Goal: Transaction & Acquisition: Book appointment/travel/reservation

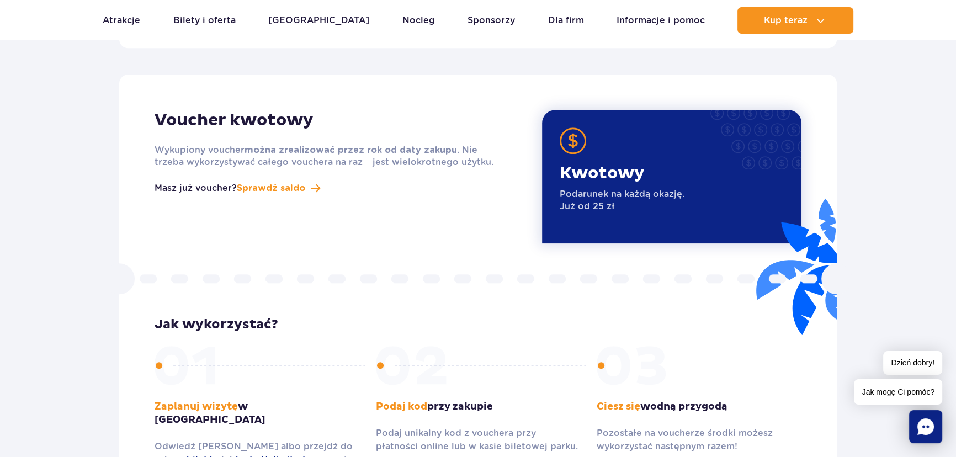
scroll to position [1405, 0]
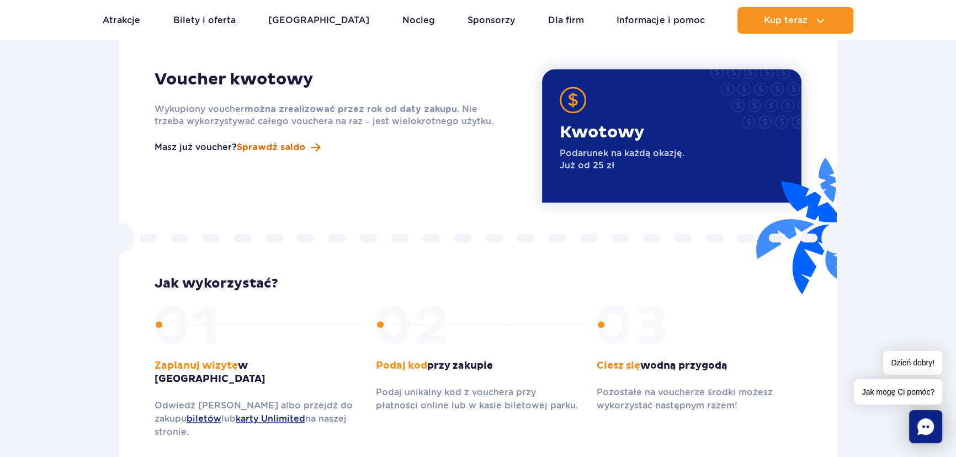
click at [296, 141] on span "Sprawdź saldo" at bounding box center [271, 147] width 68 height 13
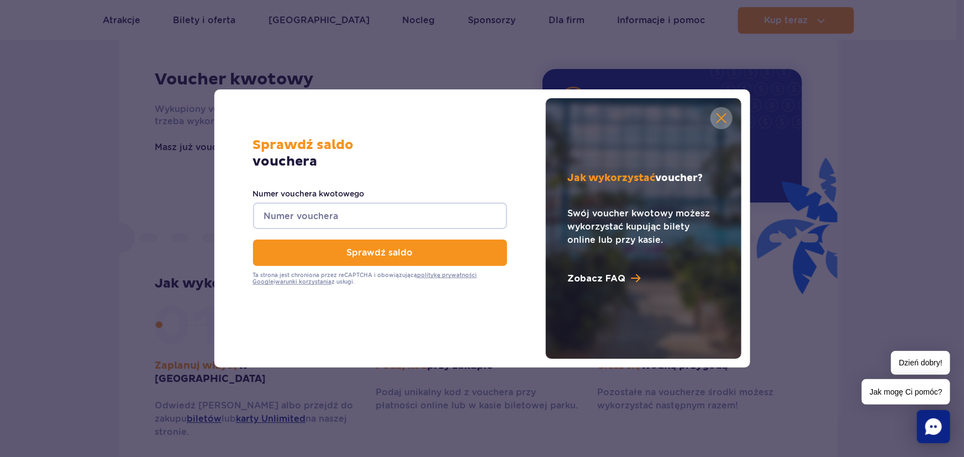
click at [347, 216] on input "Numer vouchera kwotowego" at bounding box center [380, 216] width 254 height 27
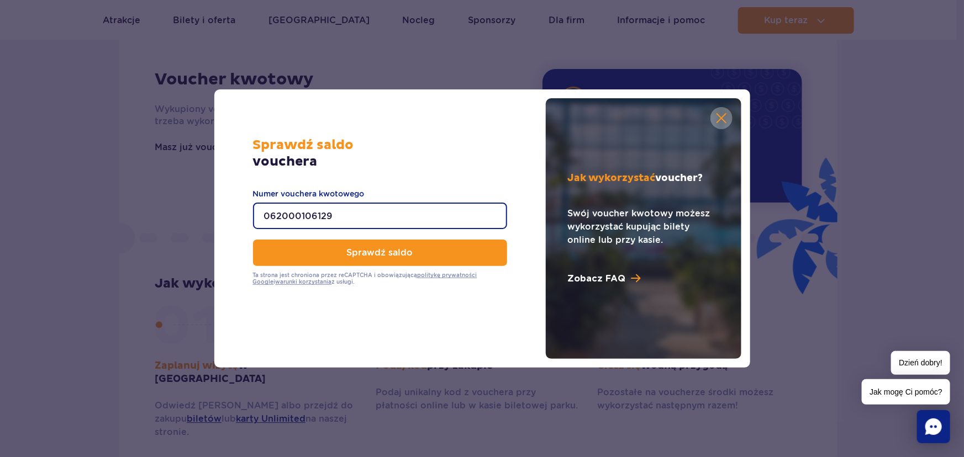
type input "062000106129"
click at [728, 121] on button "button" at bounding box center [721, 118] width 22 height 22
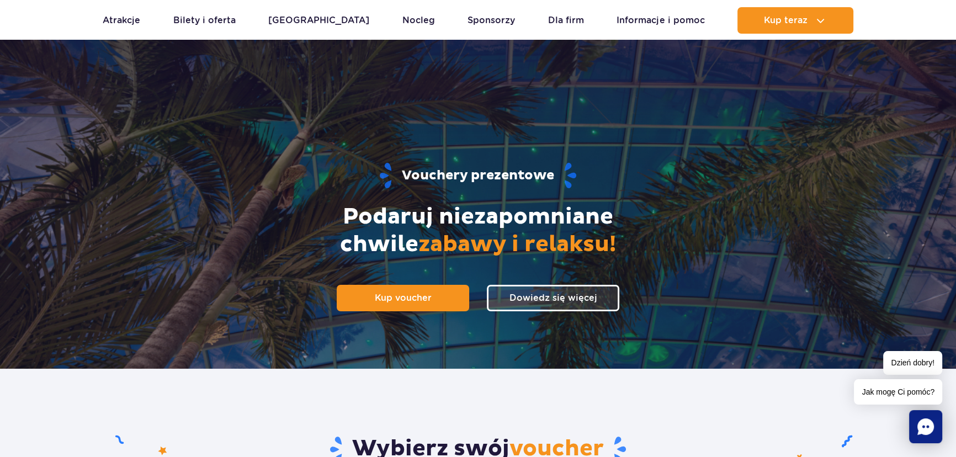
scroll to position [0, 0]
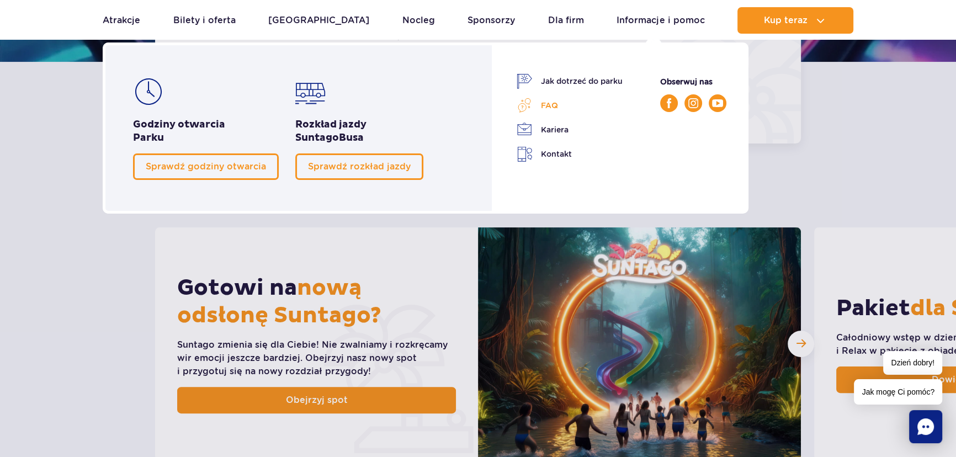
scroll to position [351, 0]
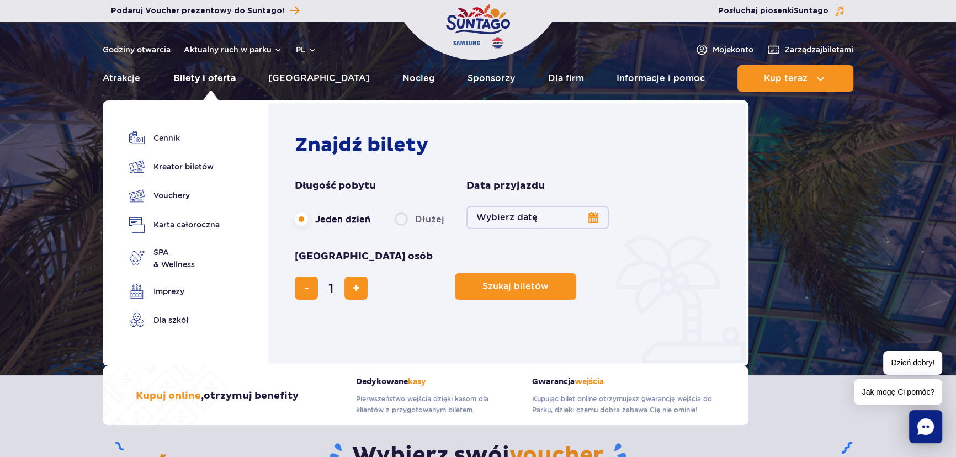
click at [193, 83] on link "Bilety i oferta" at bounding box center [204, 78] width 62 height 27
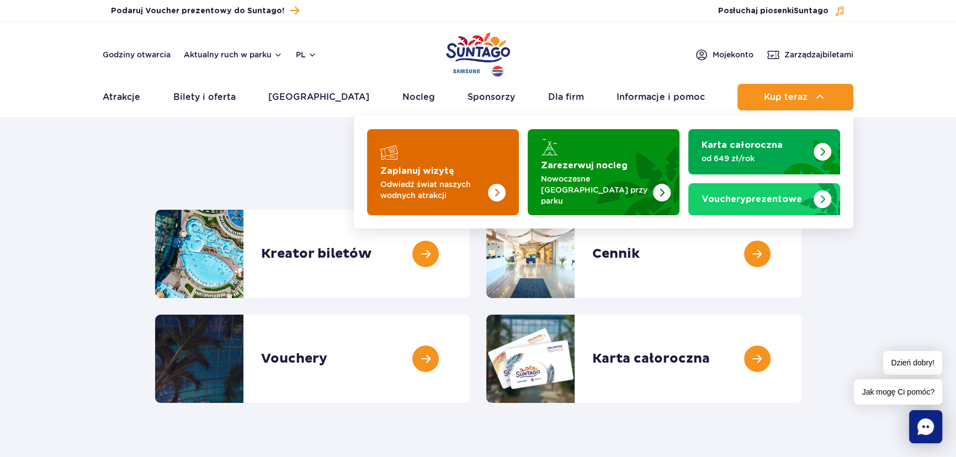
click at [488, 169] on img "Zaplanuj wizytę" at bounding box center [475, 172] width 88 height 86
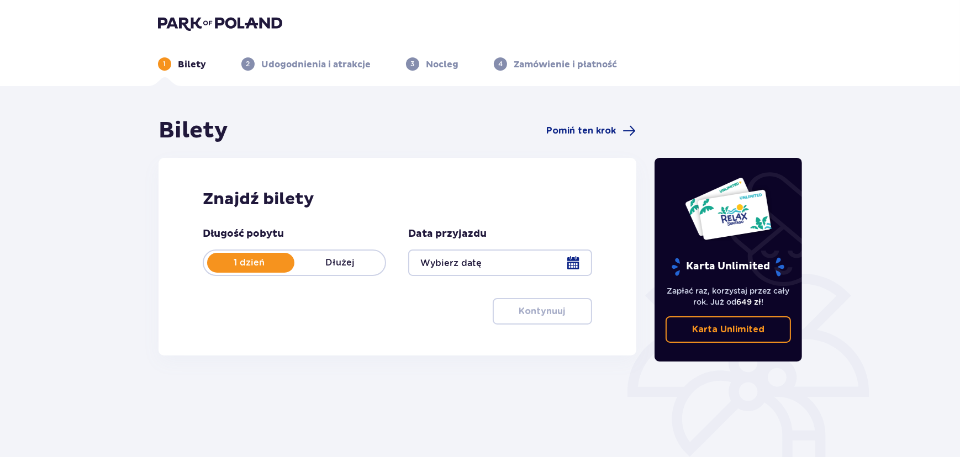
click at [496, 264] on div at bounding box center [499, 263] width 183 height 27
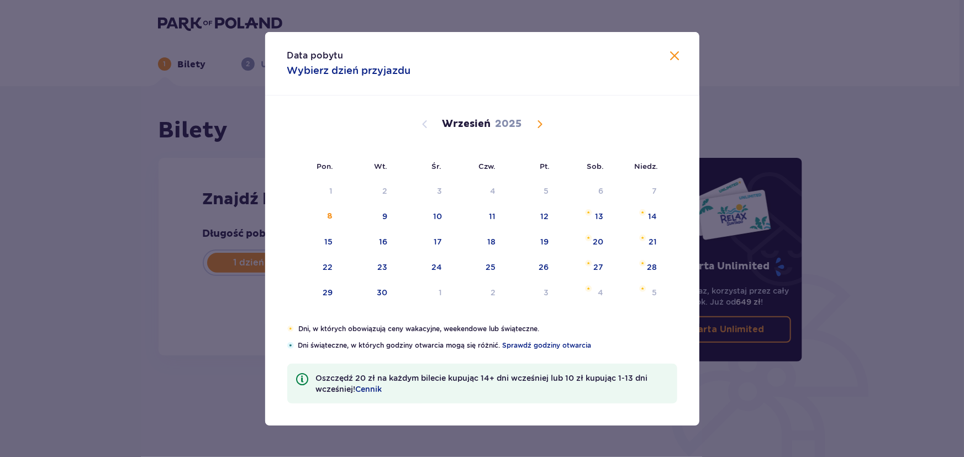
click at [537, 120] on span "Calendar" at bounding box center [539, 124] width 13 height 13
click at [547, 197] on div "3" at bounding box center [531, 191] width 55 height 24
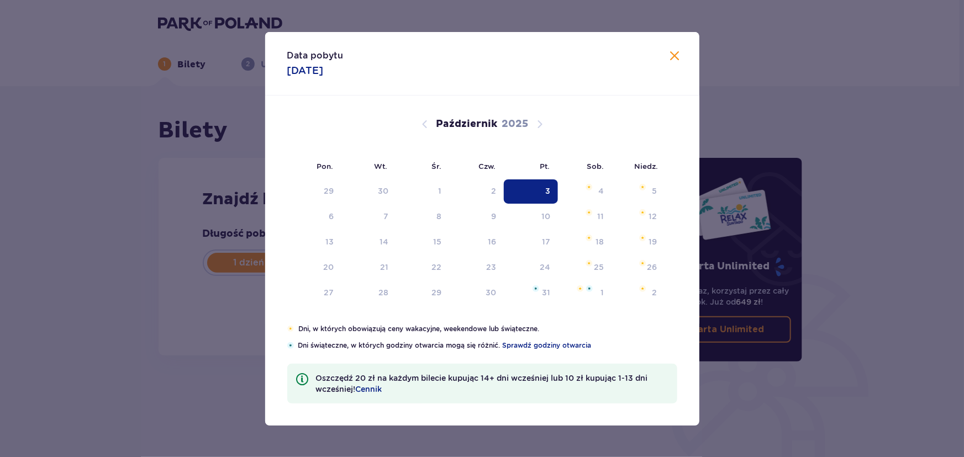
type input "03.10.25"
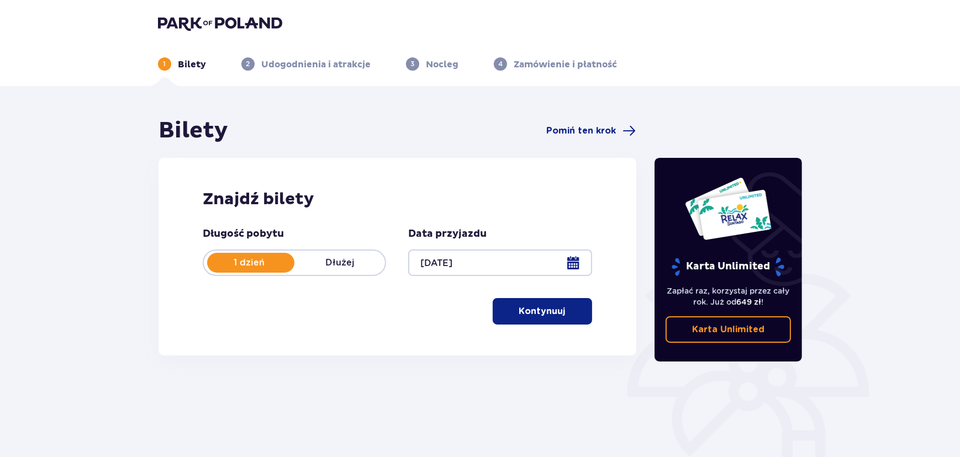
click at [558, 309] on button "Kontynuuj" at bounding box center [542, 311] width 99 height 27
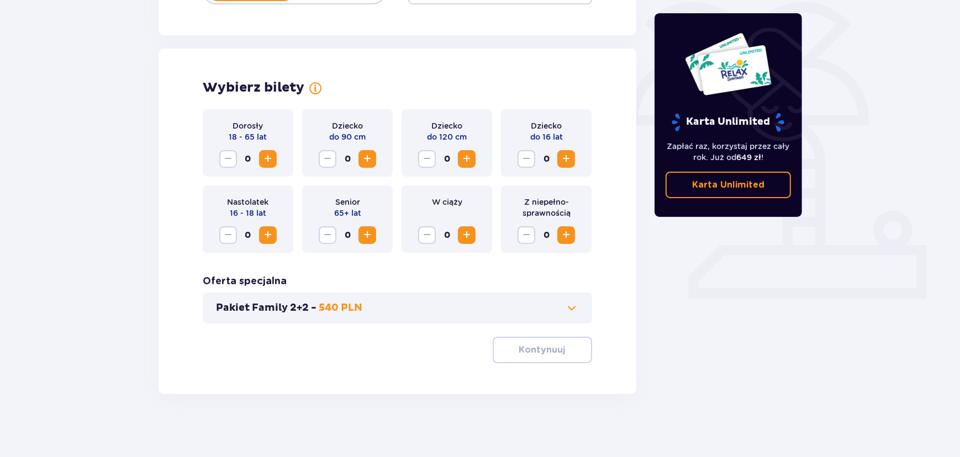
scroll to position [275, 0]
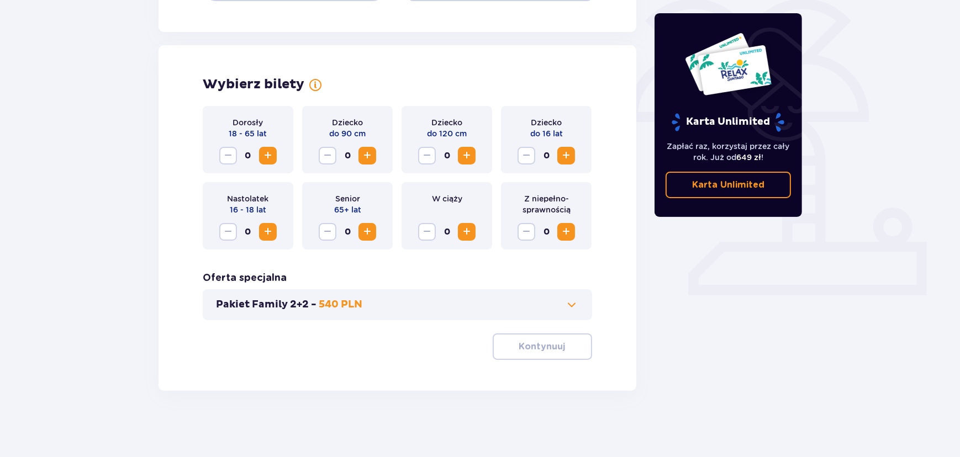
click at [265, 154] on span "Increase" at bounding box center [267, 155] width 13 height 13
click at [561, 348] on span "button" at bounding box center [567, 346] width 13 height 13
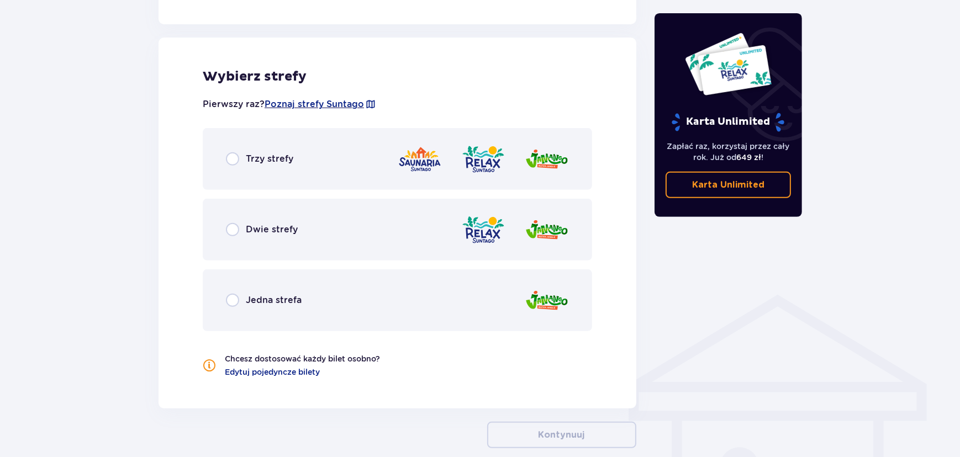
scroll to position [613, 0]
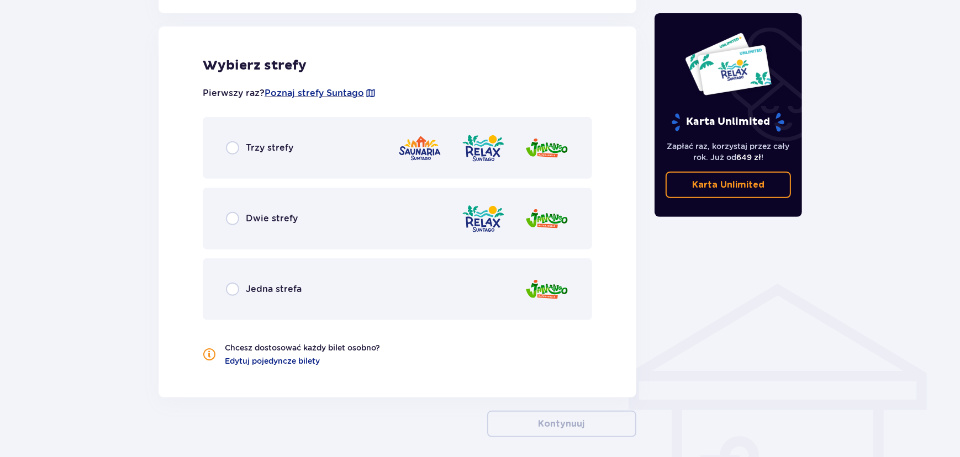
click at [254, 157] on div "Trzy strefy" at bounding box center [397, 148] width 389 height 62
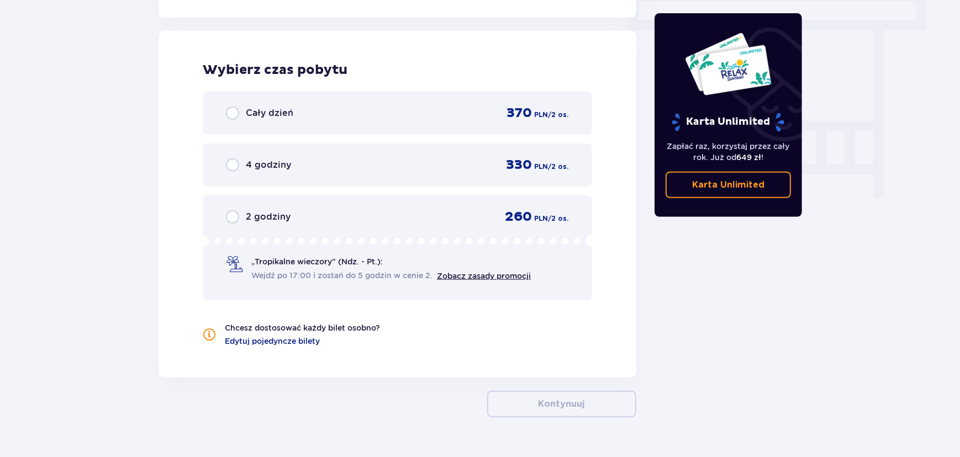
scroll to position [997, 0]
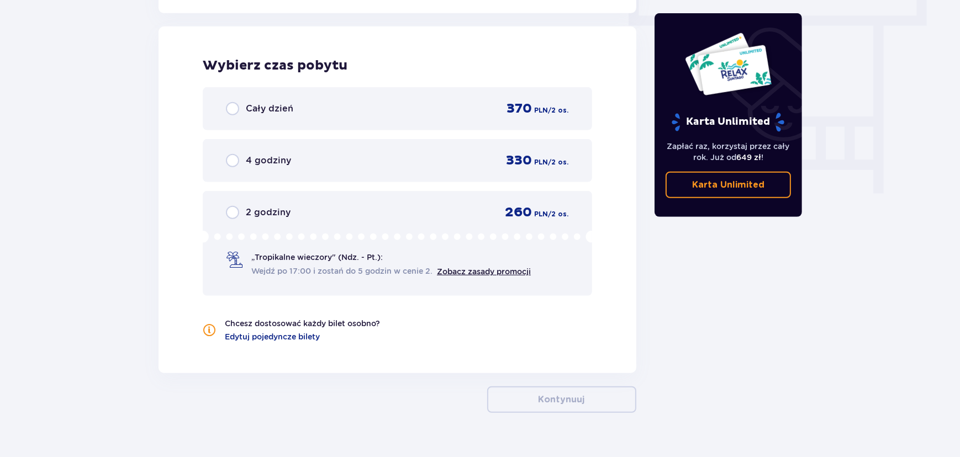
click at [299, 104] on div "Cały dzień 370 PLN / 2 os." at bounding box center [397, 109] width 343 height 17
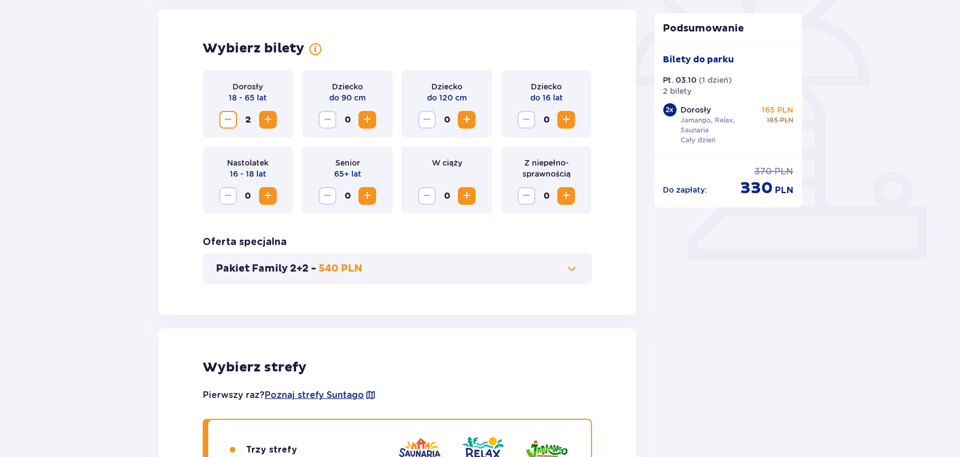
scroll to position [327, 0]
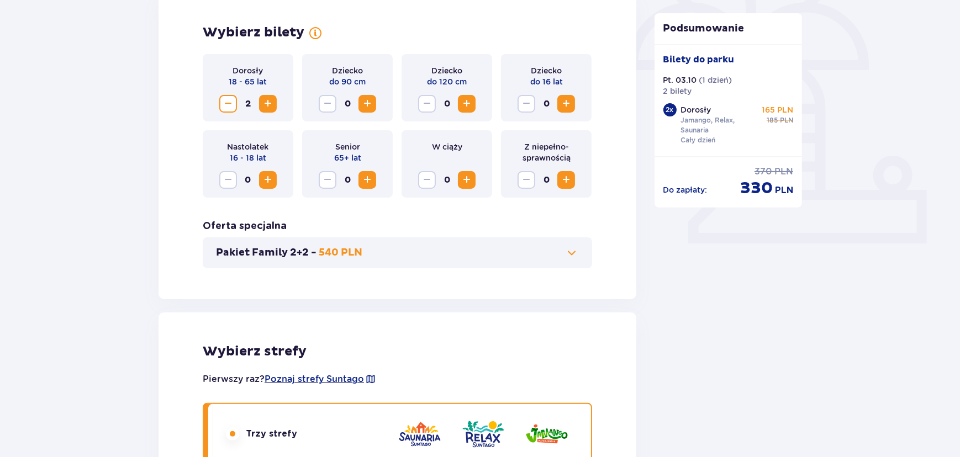
click at [565, 256] on span at bounding box center [571, 252] width 13 height 13
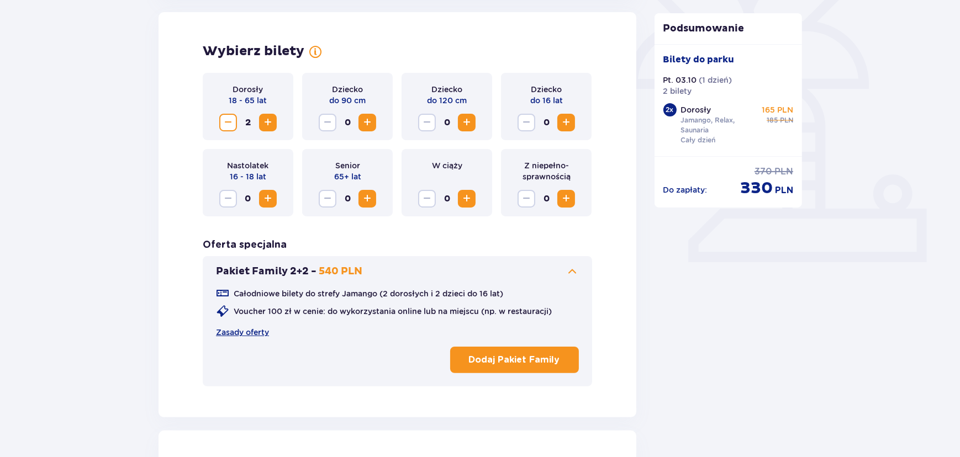
scroll to position [307, 0]
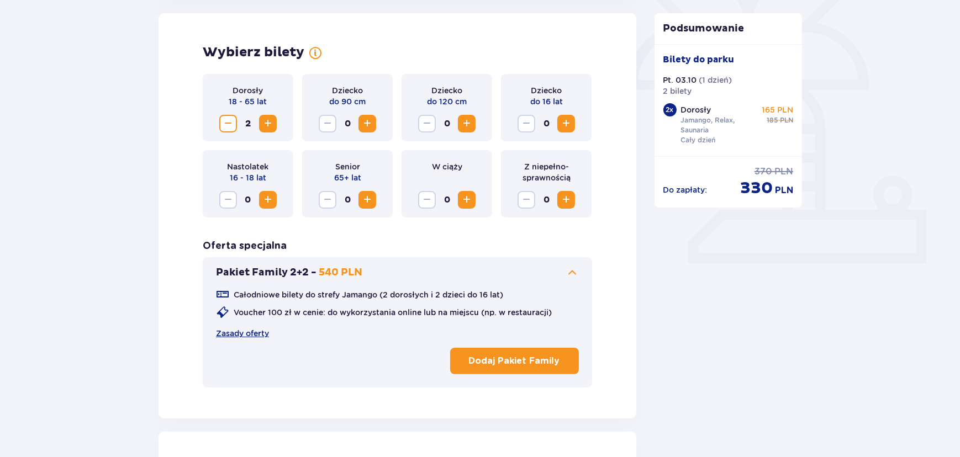
click at [569, 276] on span at bounding box center [571, 272] width 13 height 13
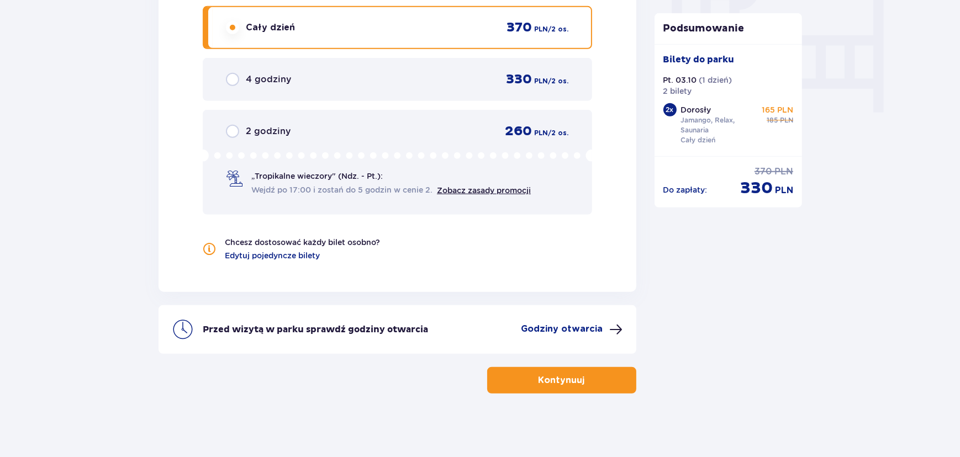
scroll to position [1080, 0]
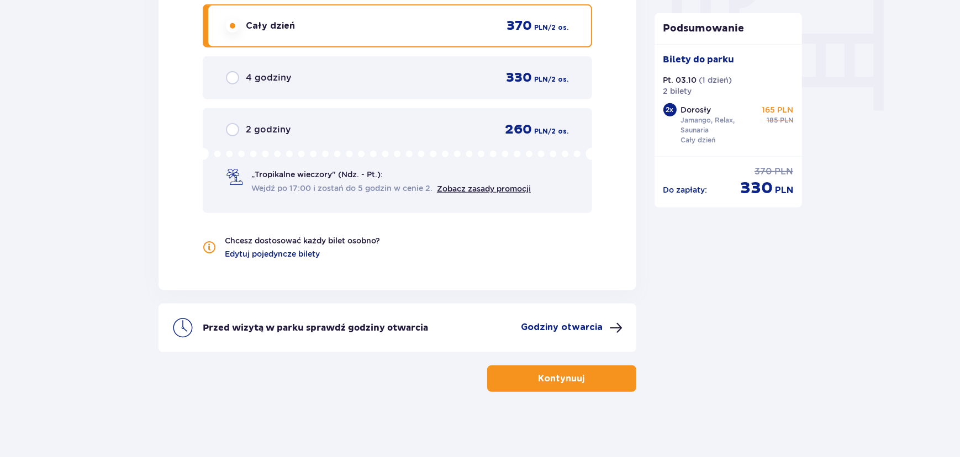
click at [586, 326] on p "Godziny otwarcia" at bounding box center [562, 327] width 82 height 12
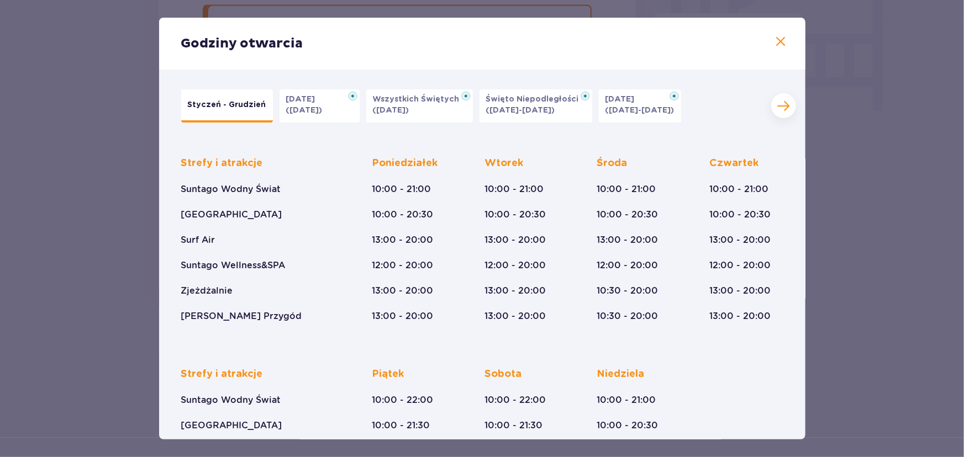
click at [785, 41] on div "Godziny otwarcia" at bounding box center [482, 44] width 646 height 52
click at [784, 40] on span at bounding box center [780, 41] width 13 height 13
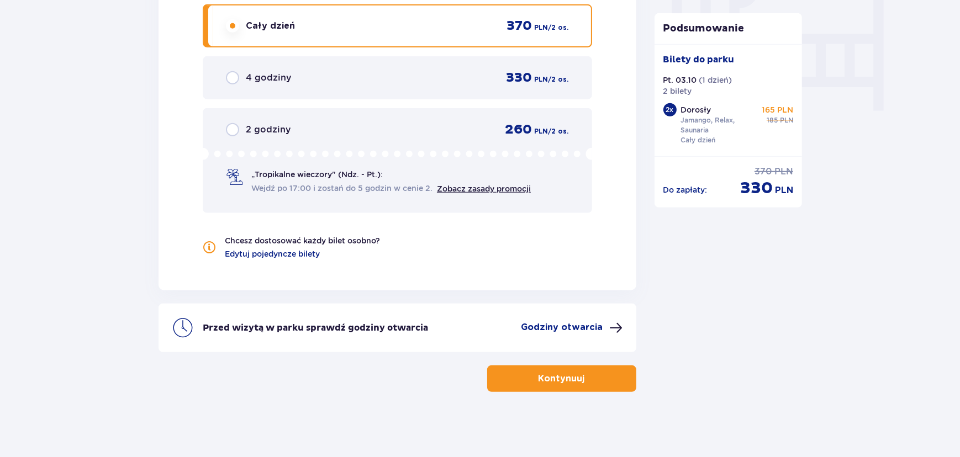
click at [606, 375] on button "Kontynuuj" at bounding box center [561, 379] width 149 height 27
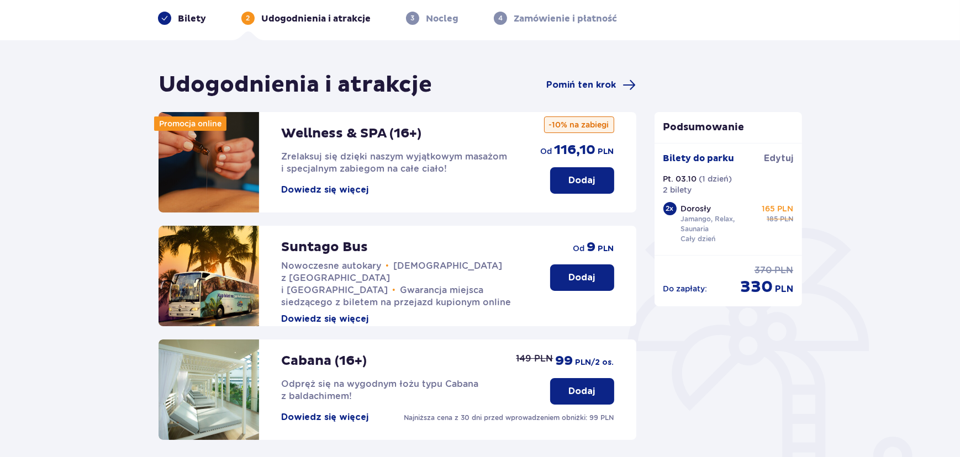
scroll to position [50, 0]
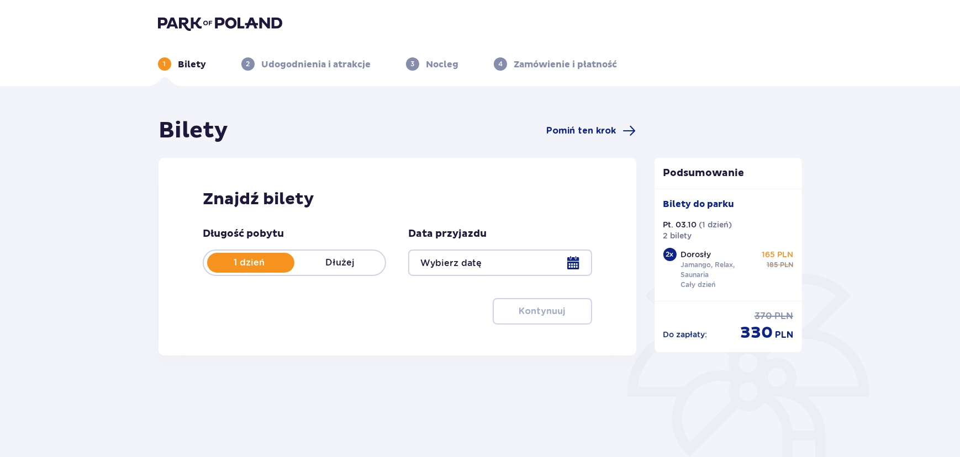
type input "03.10.25"
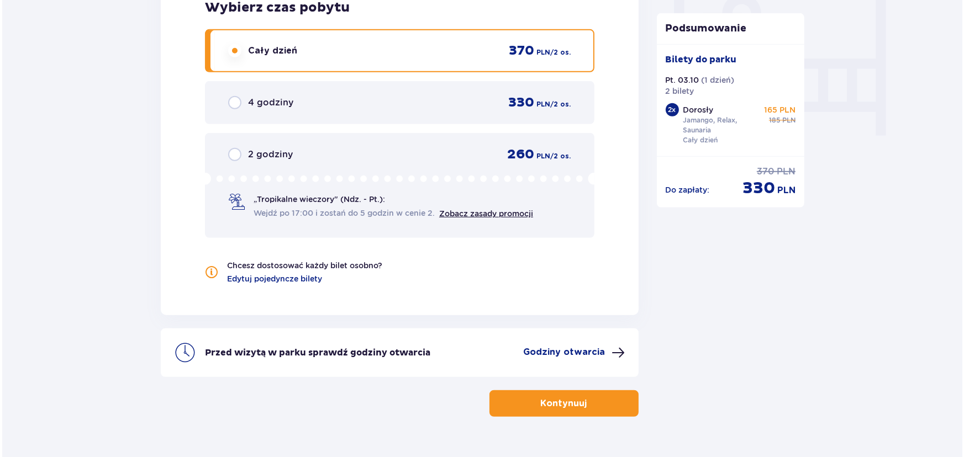
scroll to position [1080, 0]
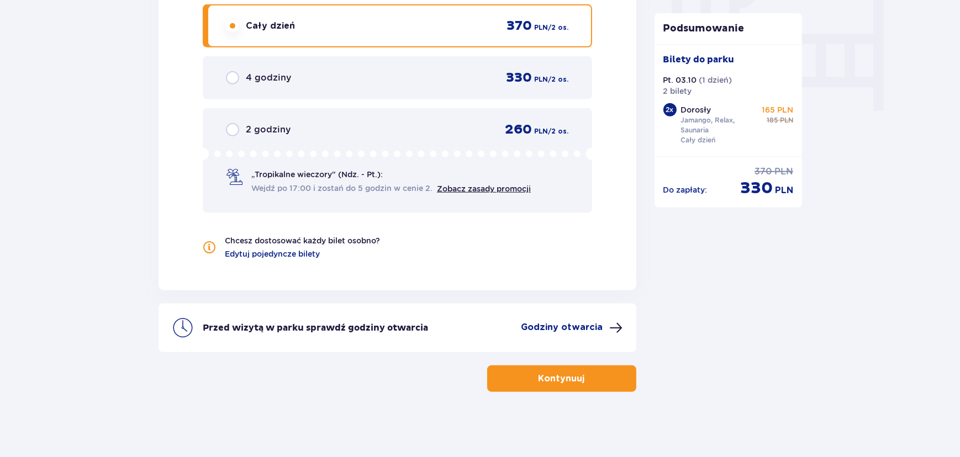
click at [604, 323] on button "Godziny otwarcia" at bounding box center [572, 327] width 102 height 13
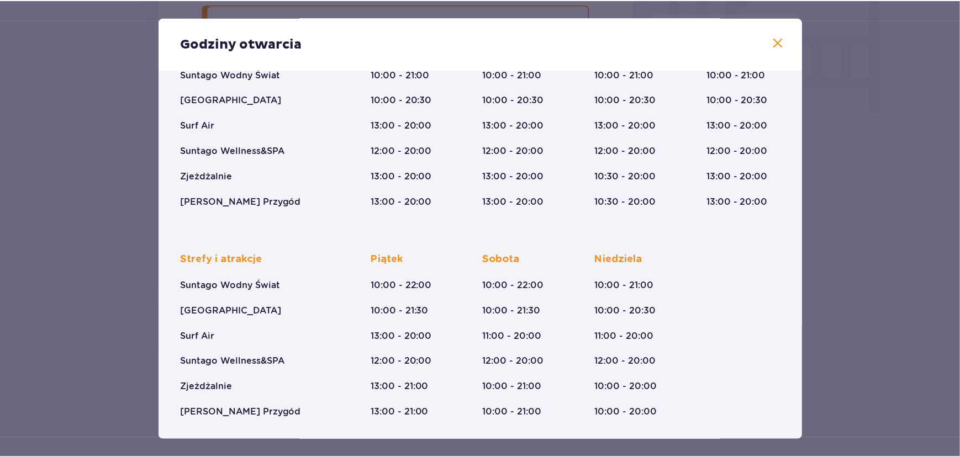
scroll to position [116, 0]
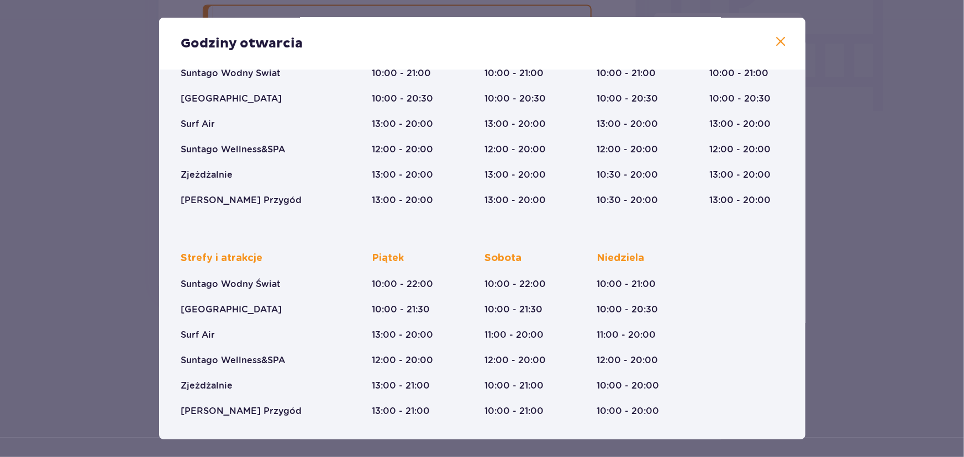
click at [780, 43] on span at bounding box center [780, 41] width 13 height 13
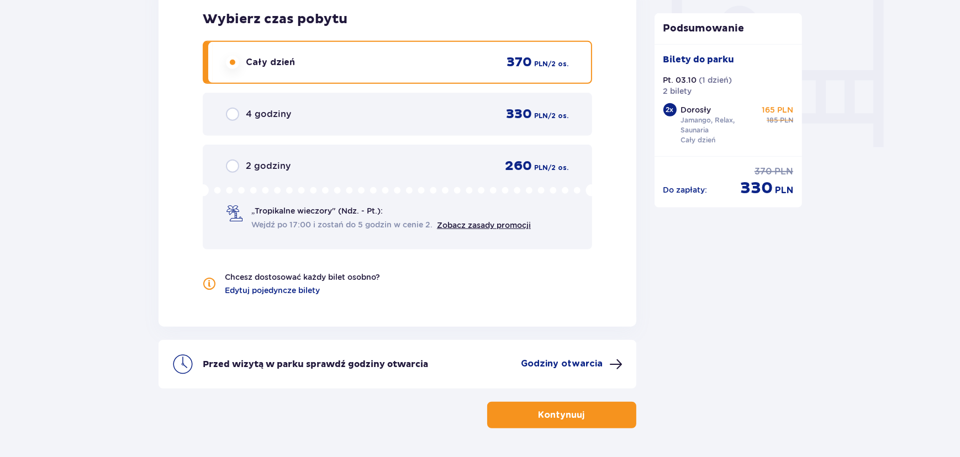
scroll to position [1080, 0]
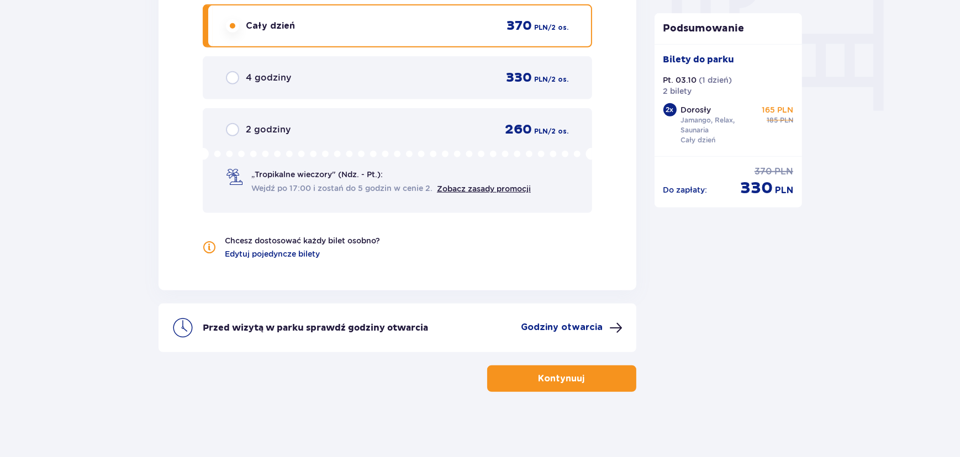
click at [568, 385] on button "Kontynuuj" at bounding box center [561, 379] width 149 height 27
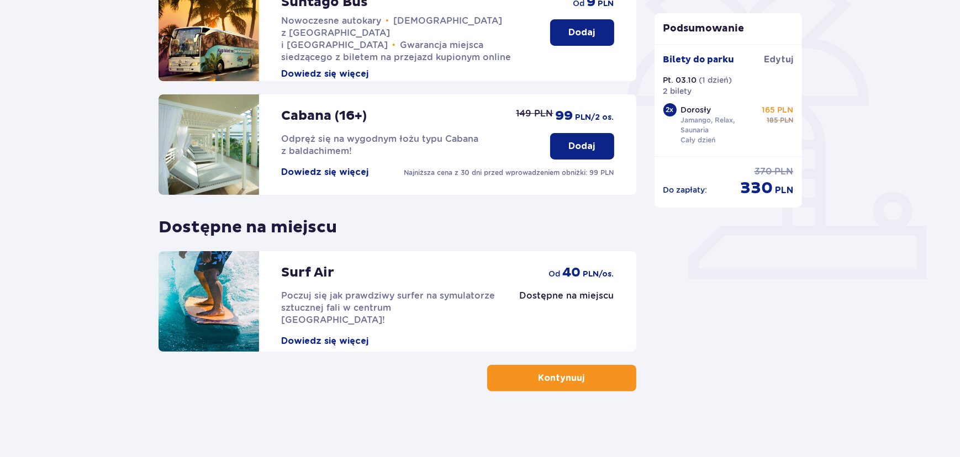
scroll to position [292, 0]
drag, startPoint x: 408, startPoint y: 230, endPoint x: 373, endPoint y: 230, distance: 34.8
click at [373, 230] on div "Promocja online Wellness & SPA (16+) Zrelaksuj się dzięki naszym wyjątkowym mas…" at bounding box center [397, 108] width 478 height 485
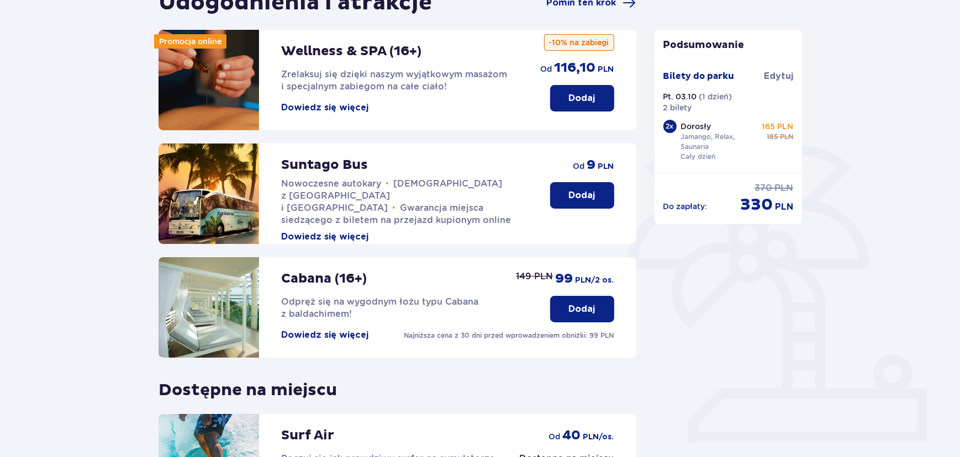
scroll to position [150, 0]
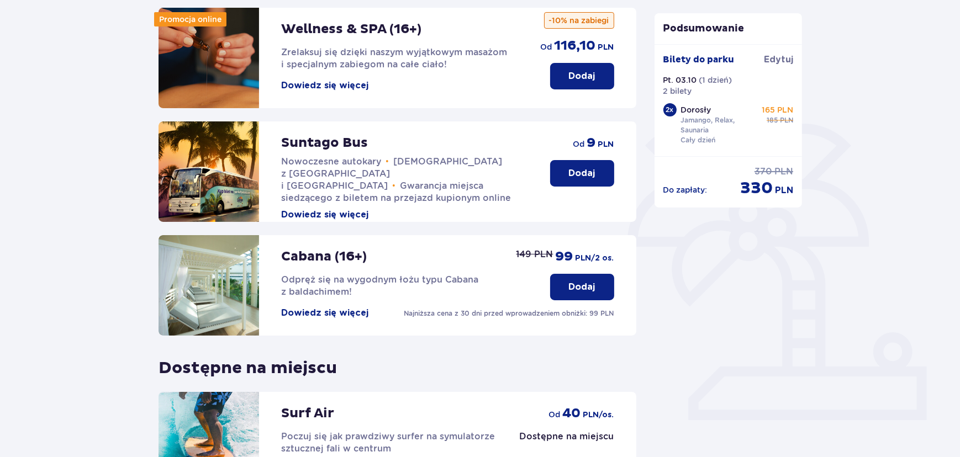
click at [610, 285] on button "Dodaj" at bounding box center [582, 287] width 64 height 27
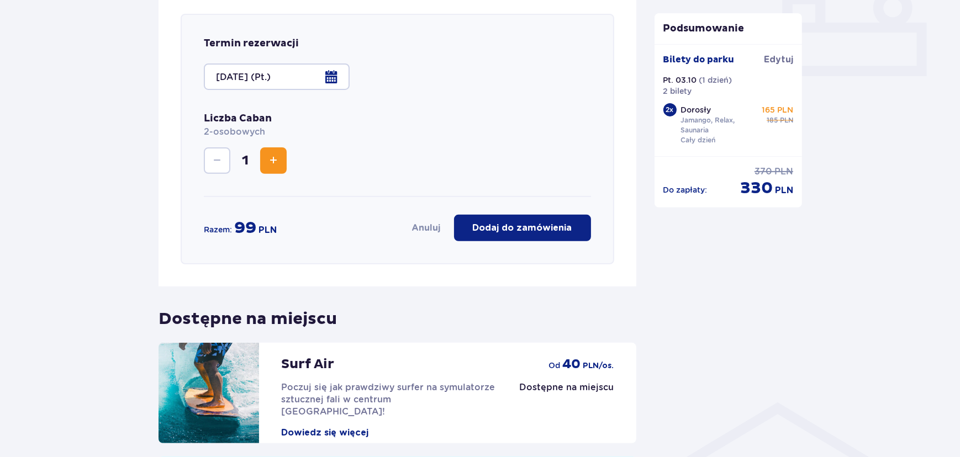
scroll to position [495, 0]
click at [541, 208] on div "Termin rezerwacji 03.10.2025 (Pt.) Liczba Caban 2-osobowych 1 Razem: 99 PLN Anu…" at bounding box center [398, 138] width 434 height 251
click at [547, 222] on p "Dodaj do zamówienia" at bounding box center [522, 227] width 99 height 12
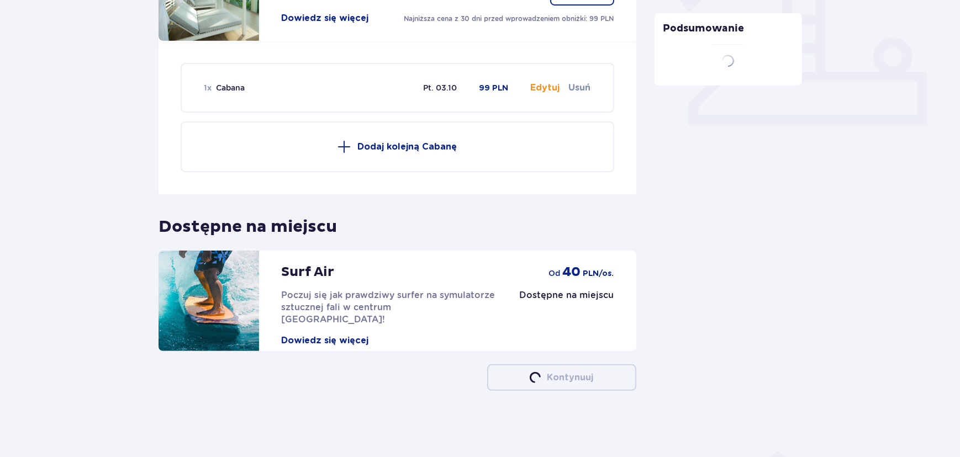
scroll to position [445, 0]
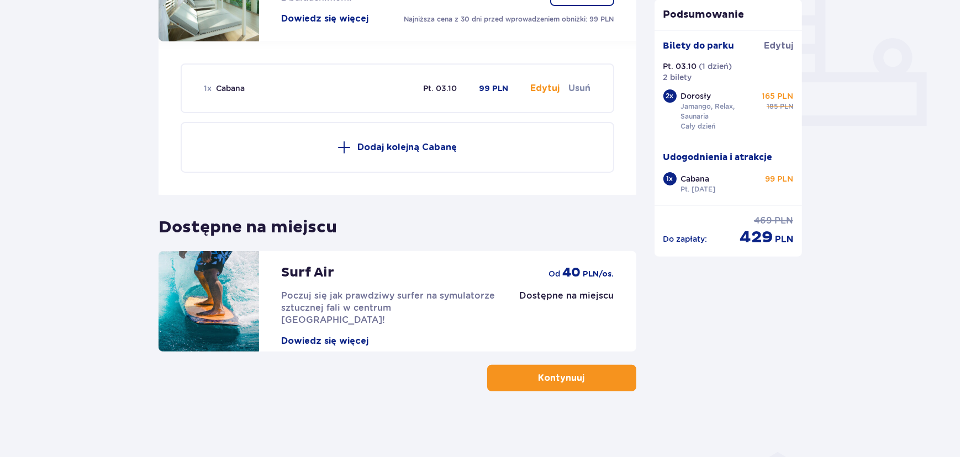
click at [561, 380] on p "Kontynuuj" at bounding box center [561, 378] width 46 height 12
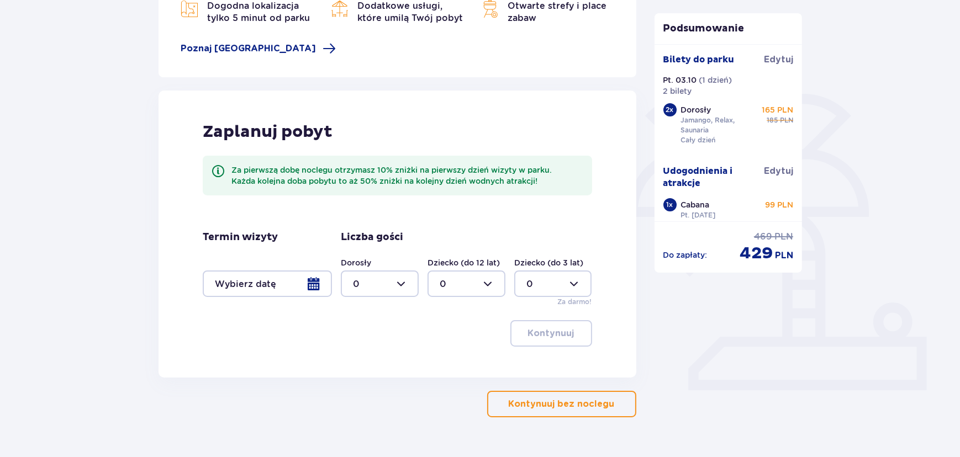
scroll to position [198, 0]
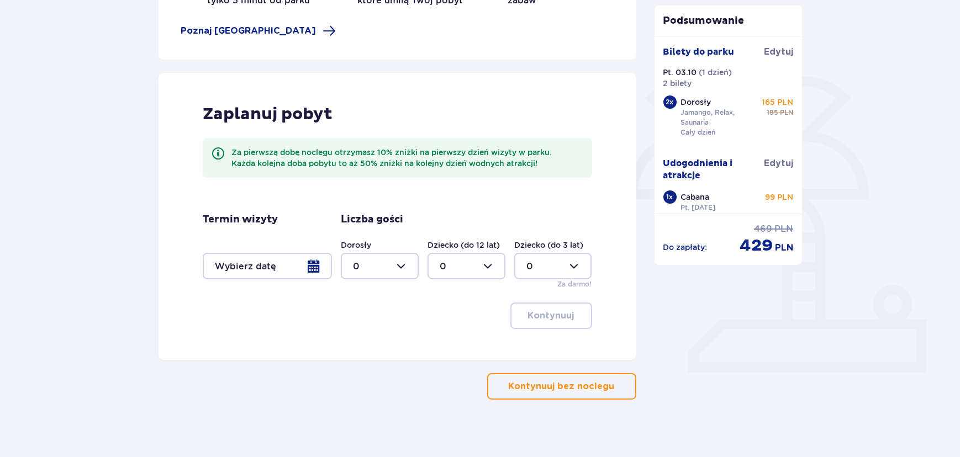
click at [312, 271] on div at bounding box center [267, 266] width 129 height 27
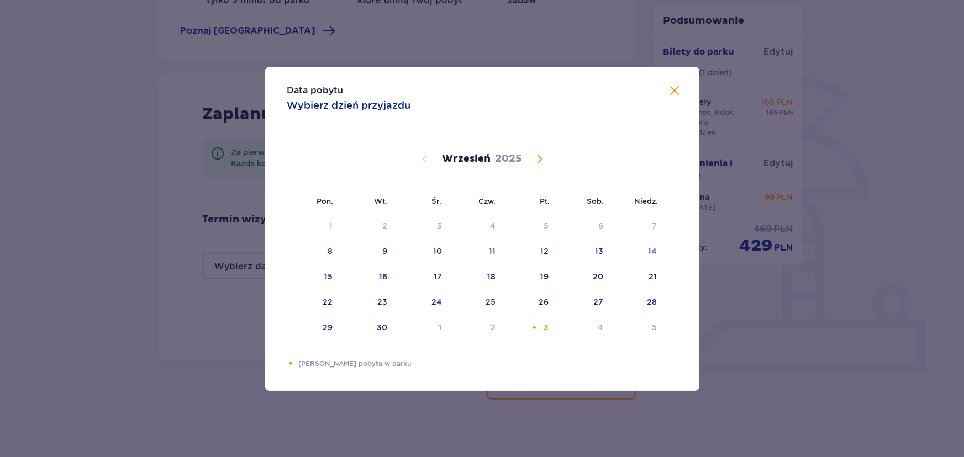
click at [366, 167] on div "Wrzesień 2025" at bounding box center [482, 171] width 366 height 83
click at [149, 182] on div "Data pobytu Wybierz dzień przyjazdu Pon. Wt. Śr. Czw. Pt. Sob. Niedz. Sierpień …" at bounding box center [482, 228] width 964 height 457
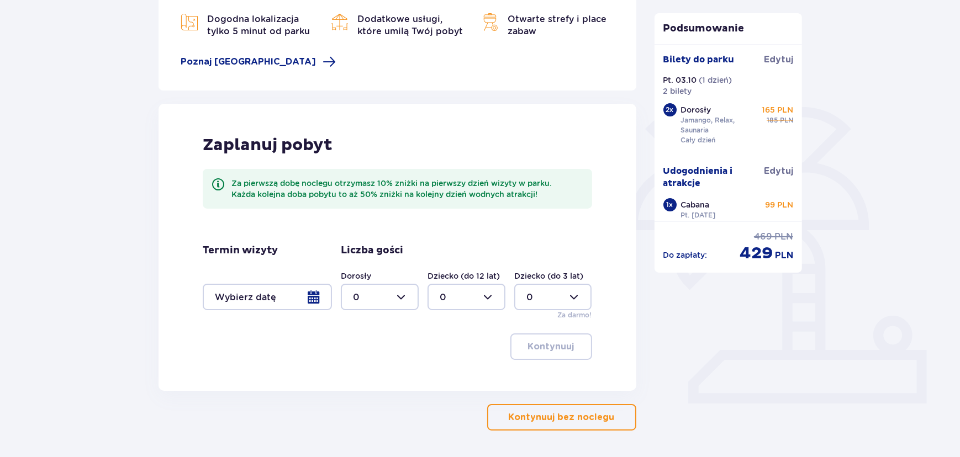
scroll to position [200, 0]
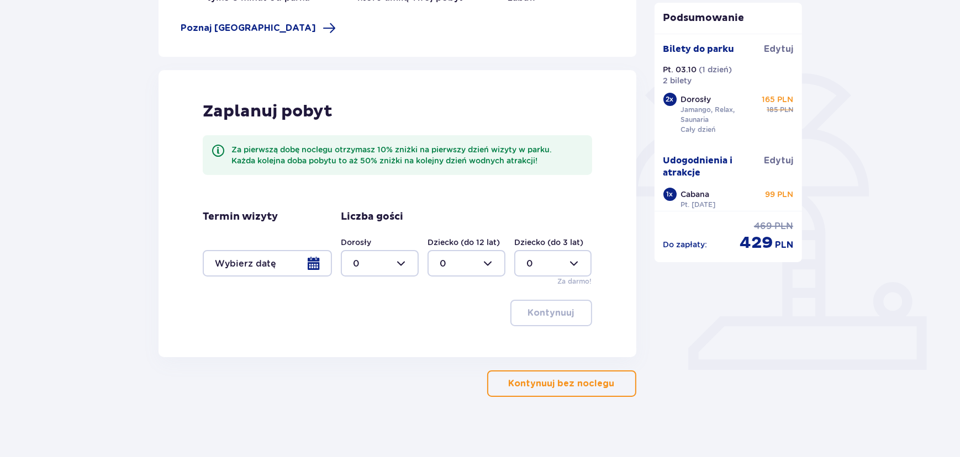
click at [302, 254] on div at bounding box center [267, 263] width 129 height 27
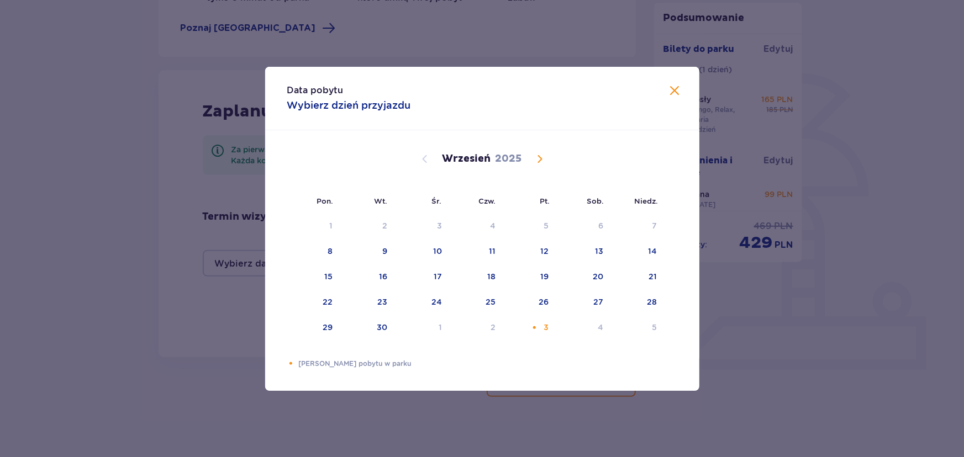
click at [539, 154] on span "Calendar" at bounding box center [539, 158] width 13 height 13
click at [541, 220] on div "3" at bounding box center [531, 226] width 55 height 24
click at [672, 91] on span at bounding box center [674, 90] width 13 height 13
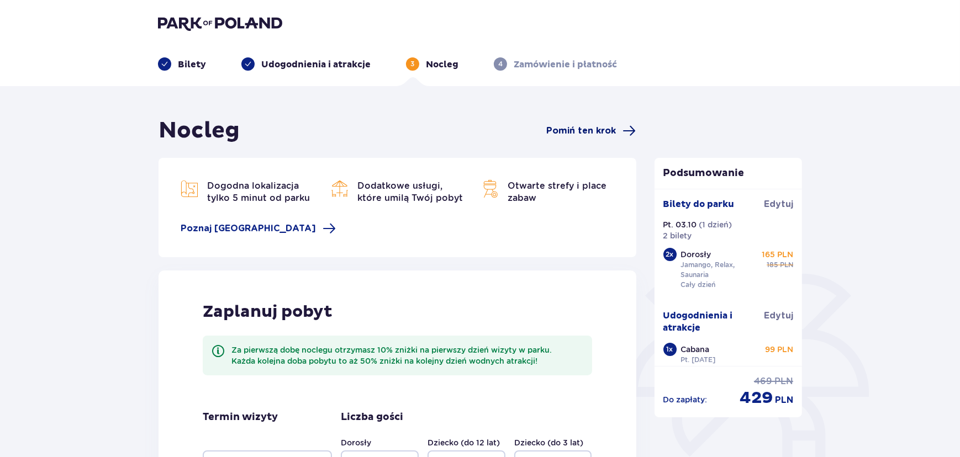
click at [564, 133] on span "Pomiń ten krok" at bounding box center [582, 131] width 70 height 12
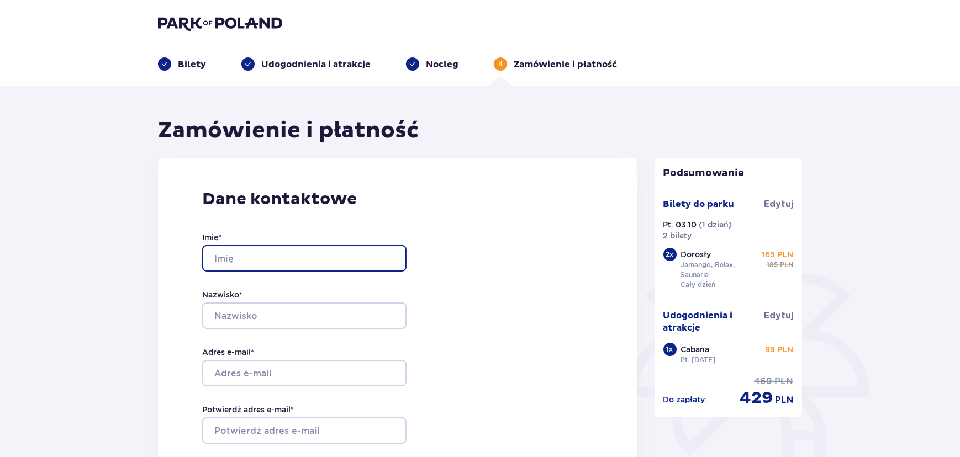
click at [351, 268] on input "Imię *" at bounding box center [304, 258] width 204 height 27
type input "Dominik"
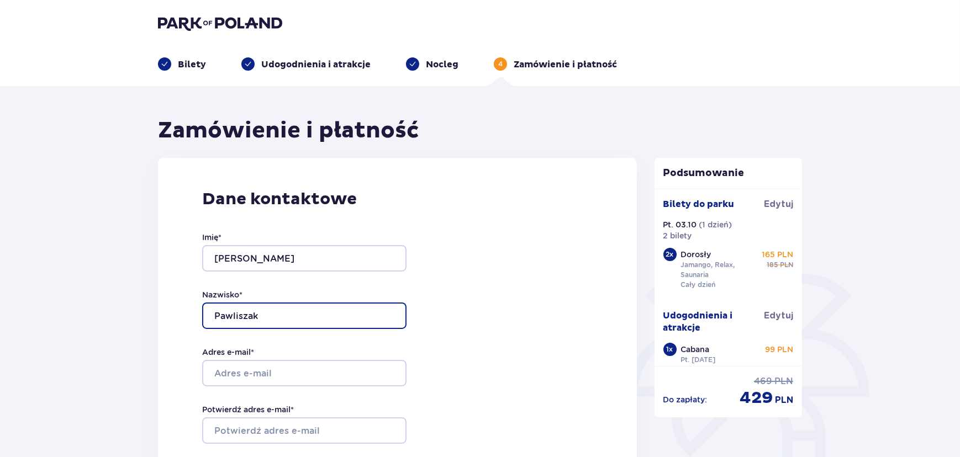
type input "Pawliszak"
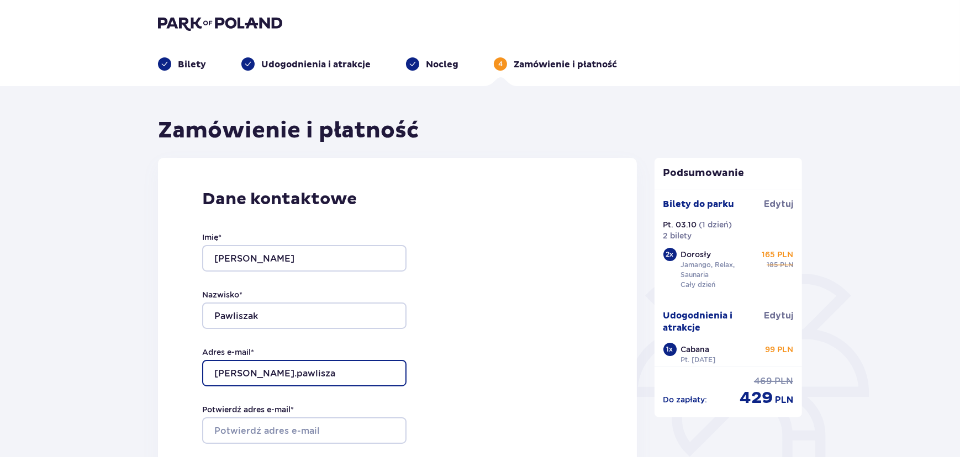
type input "dominik.pawlisza"
click at [321, 67] on p "Udogodnienia i atrakcje" at bounding box center [315, 65] width 109 height 12
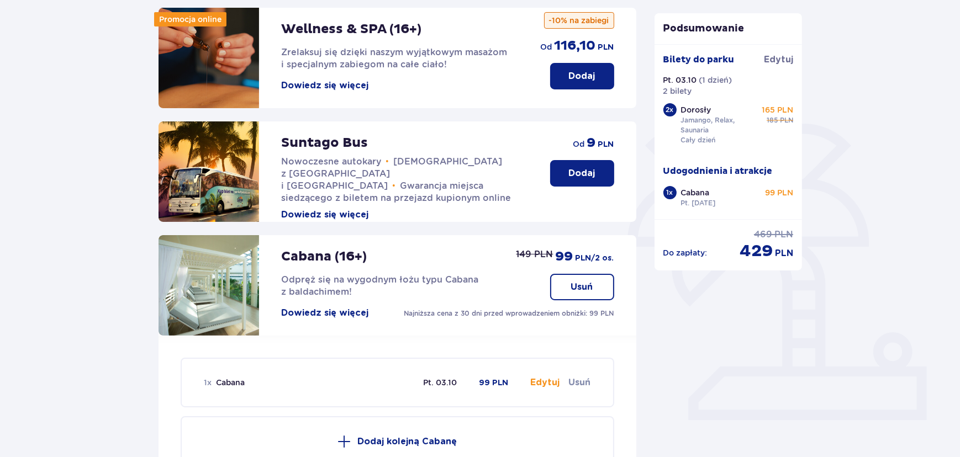
click at [580, 297] on button "Usuń" at bounding box center [582, 287] width 64 height 27
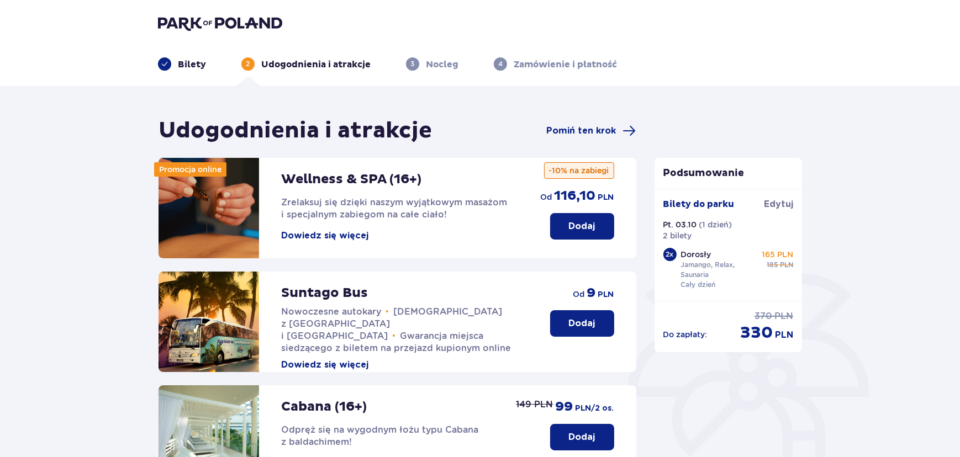
click at [557, 67] on p "Zamówienie i płatność" at bounding box center [565, 65] width 103 height 12
click at [572, 139] on div "Udogodnienia i atrakcje Pomiń ten krok" at bounding box center [397, 131] width 478 height 28
click at [572, 130] on span "Pomiń ten krok" at bounding box center [582, 131] width 70 height 12
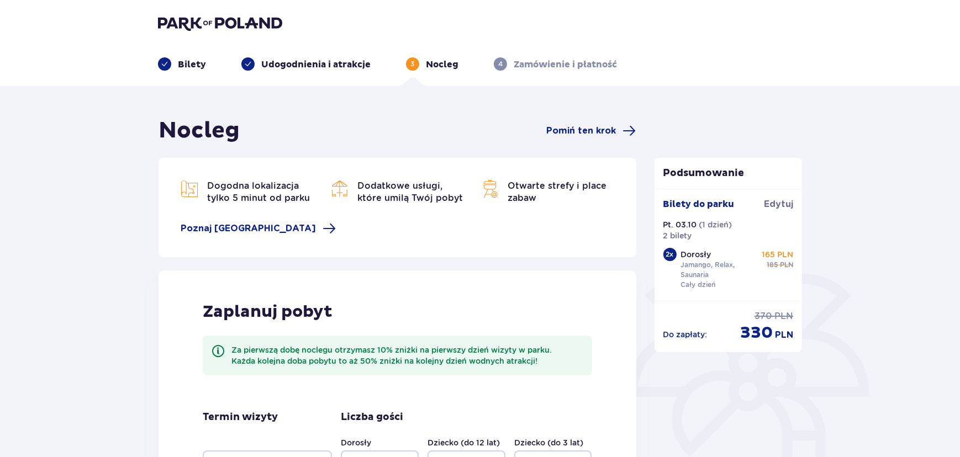
click at [572, 130] on span "Pomiń ten krok" at bounding box center [582, 131] width 70 height 12
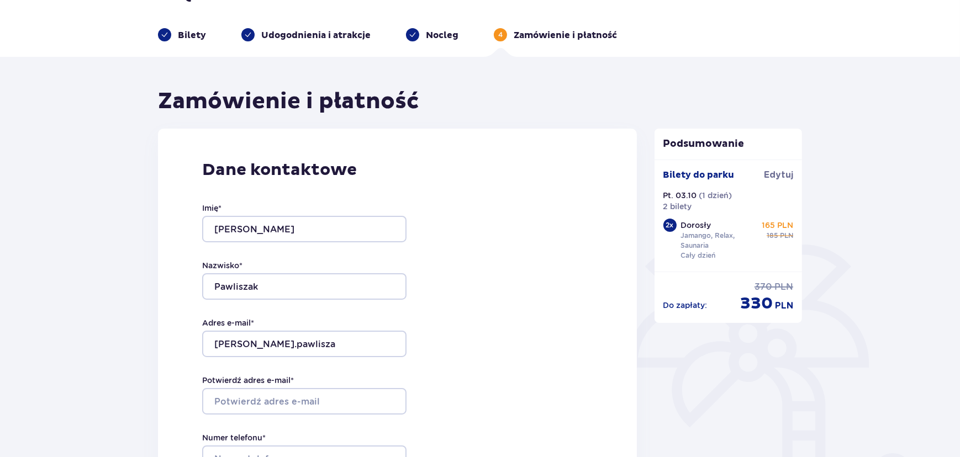
scroll to position [251, 0]
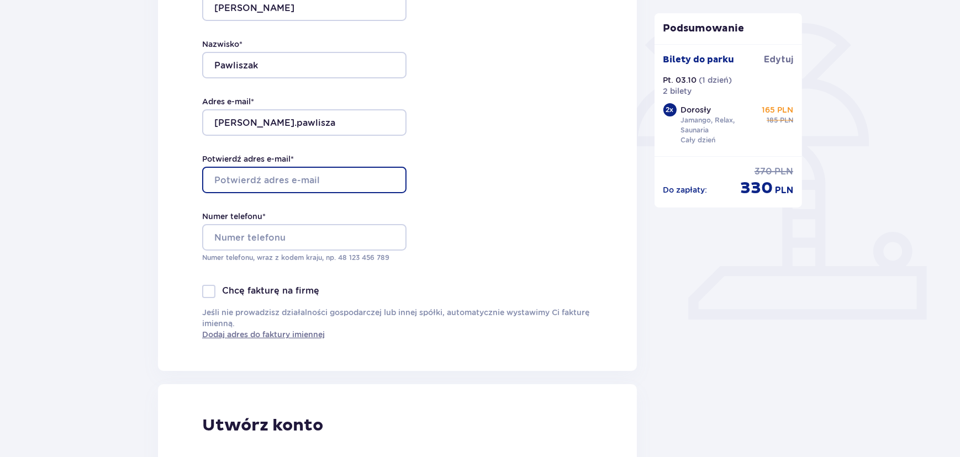
click at [287, 181] on input "Potwierdź adres e-mail *" at bounding box center [304, 180] width 204 height 27
type input "dominik.pawliszak@onet.pl"
